Goal: Information Seeking & Learning: Learn about a topic

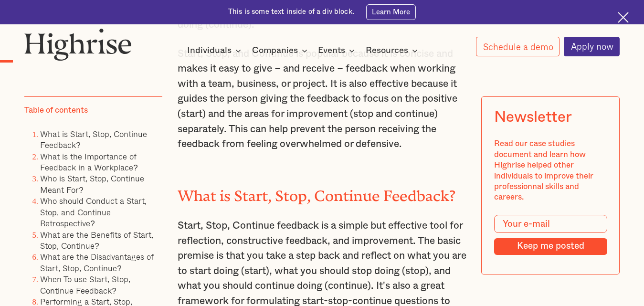
scroll to position [812, 0]
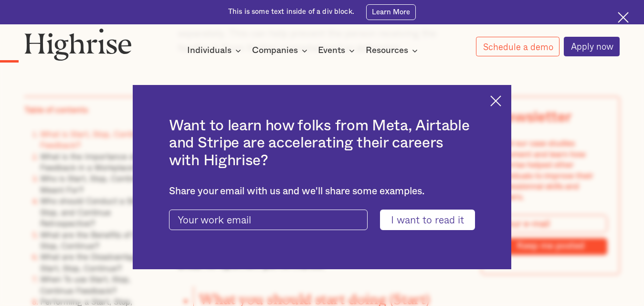
click at [501, 96] on img at bounding box center [495, 100] width 11 height 11
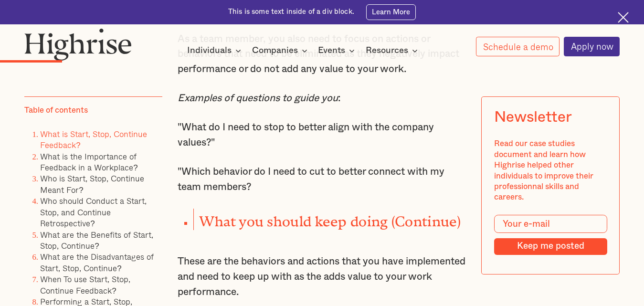
scroll to position [1289, 0]
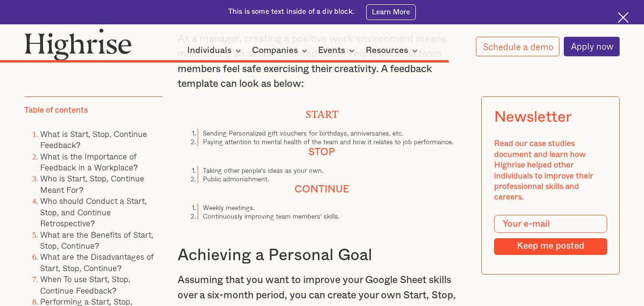
scroll to position [5776, 0]
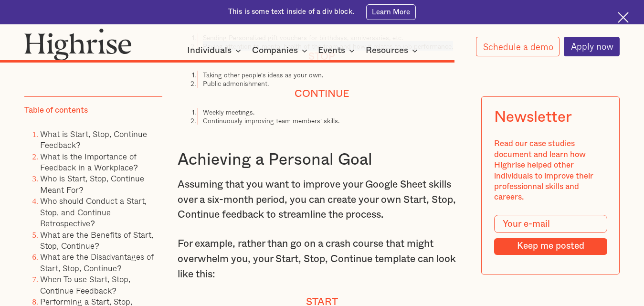
drag, startPoint x: 202, startPoint y: 102, endPoint x: 452, endPoint y: 103, distance: 249.2
click at [452, 51] on li "Paying attention to mental health of the team and how it relates to job perform…" at bounding box center [332, 46] width 269 height 9
copy li "Paying attention to mental health of the team and how it relates to job perform…"
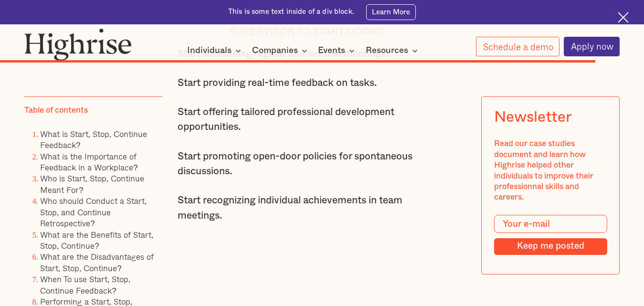
scroll to position [7352, 0]
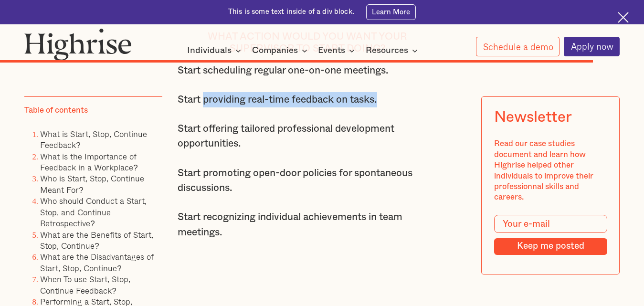
drag, startPoint x: 203, startPoint y: 148, endPoint x: 388, endPoint y: 148, distance: 184.7
click at [388, 107] on p "Start providing real-time feedback on tasks." at bounding box center [308, 99] width 260 height 15
copy p "providing real-time feedback on tasks."
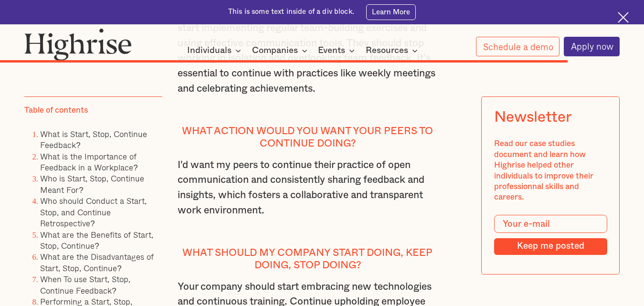
scroll to position [6970, 0]
